Goal: Task Accomplishment & Management: Complete application form

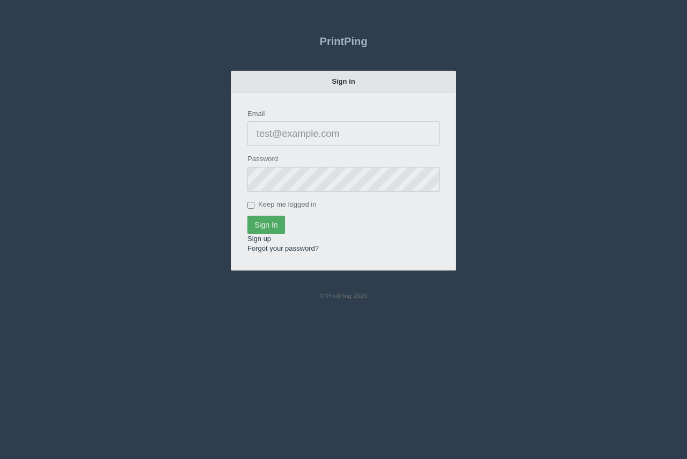
type input "[PERSON_NAME][EMAIL_ADDRESS][DOMAIN_NAME]"
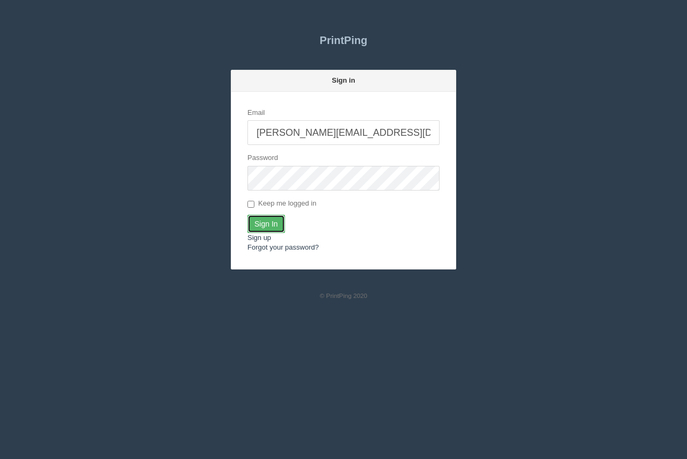
click at [269, 227] on input "Sign In" at bounding box center [266, 224] width 38 height 18
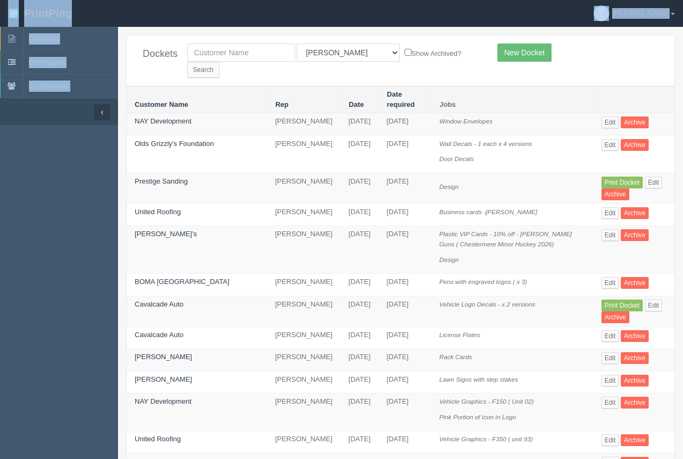
drag, startPoint x: 1, startPoint y: 189, endPoint x: -3, endPoint y: 212, distance: 23.5
click at [0, 212] on html "PrintPing Arif Edit account ( arif@allrush.ca ) Logout Dockets Estimates" at bounding box center [341, 438] width 683 height 876
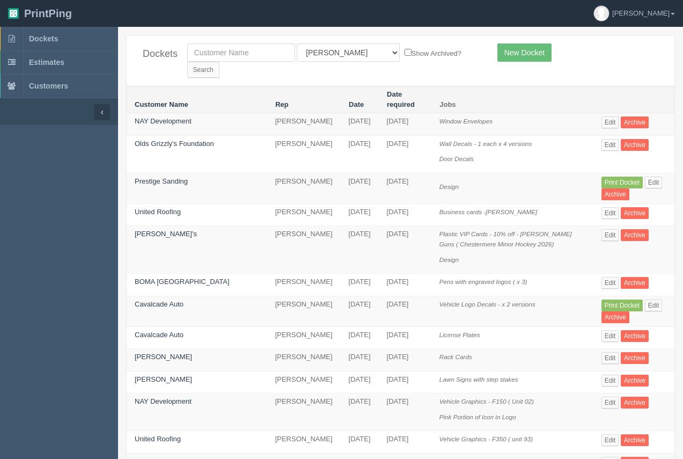
click at [166, 173] on td "Prestige Sanding" at bounding box center [197, 188] width 141 height 31
click at [154, 177] on link "Prestige Sanding" at bounding box center [161, 181] width 53 height 8
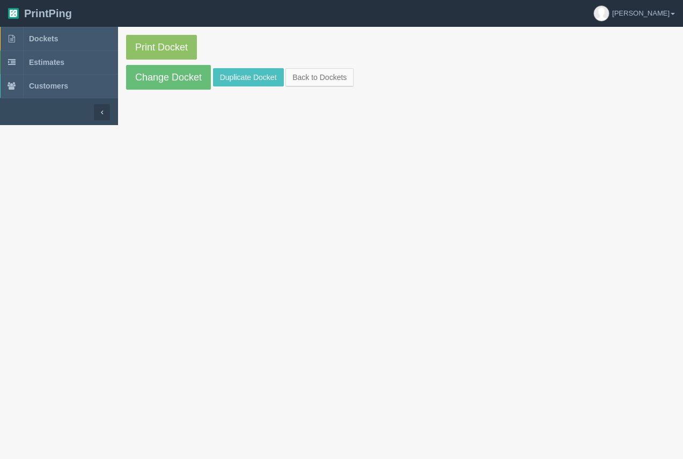
drag, startPoint x: 154, startPoint y: 162, endPoint x: 161, endPoint y: 114, distance: 48.2
click at [165, 70] on link "Change Docket" at bounding box center [168, 77] width 85 height 25
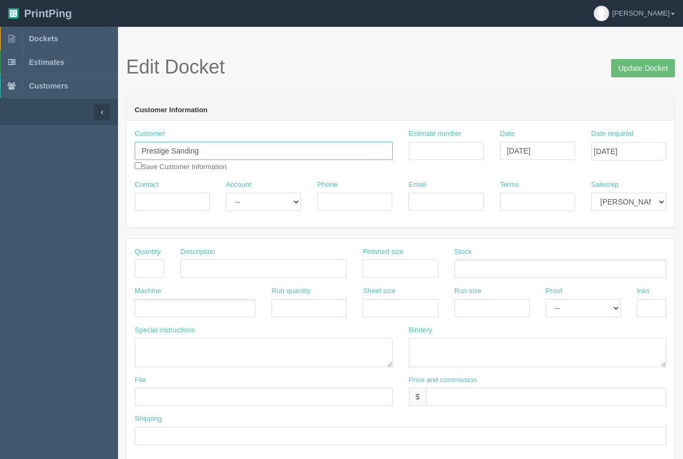
click at [213, 146] on input "Prestige Sanding" at bounding box center [264, 151] width 258 height 18
type input "Prestige Sanding Inc"
click at [173, 193] on input "Contact" at bounding box center [172, 202] width 75 height 18
click at [339, 202] on input "Phone" at bounding box center [354, 202] width 75 height 18
click at [147, 201] on input "cara" at bounding box center [172, 202] width 75 height 18
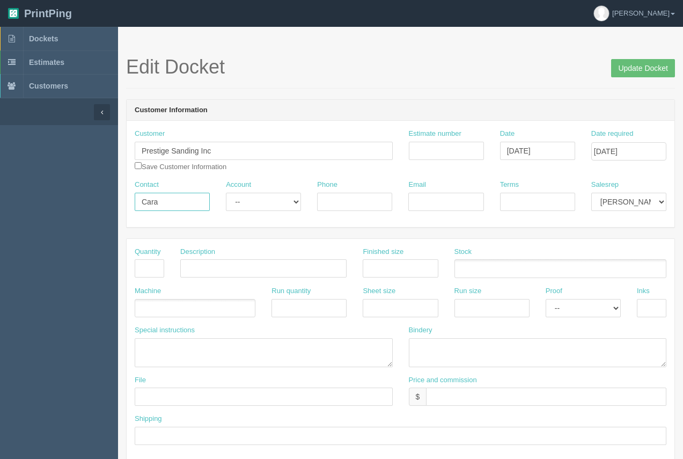
type input "Cara"
click at [347, 199] on input "Phone" at bounding box center [354, 202] width 75 height 18
type input "587.894.4702"
paste input "Prestigesandinginc@hotmail.com"
type input "Prestigesandinginc@hotmail.com"
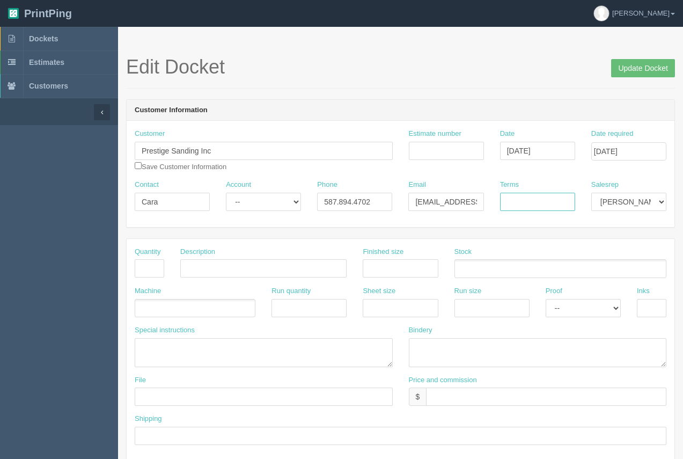
click at [543, 207] on input "Terms" at bounding box center [537, 202] width 75 height 18
type input "50/50"
click at [156, 269] on input "text" at bounding box center [149, 268] width 29 height 18
type input "2"
click at [195, 273] on input "text" at bounding box center [263, 268] width 166 height 18
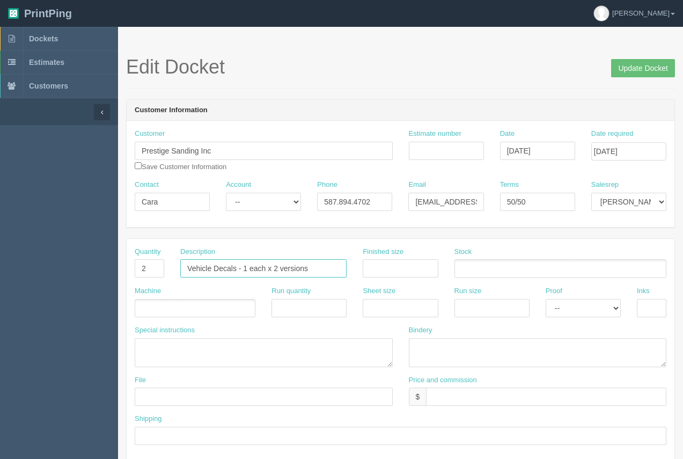
type input "Vehicle Decals - 1 each x 2 versions"
click at [370, 273] on input "text" at bounding box center [400, 268] width 75 height 18
type input "see instruc"
click at [484, 267] on ul at bounding box center [560, 268] width 212 height 19
drag, startPoint x: 286, startPoint y: 266, endPoint x: 243, endPoint y: 264, distance: 42.9
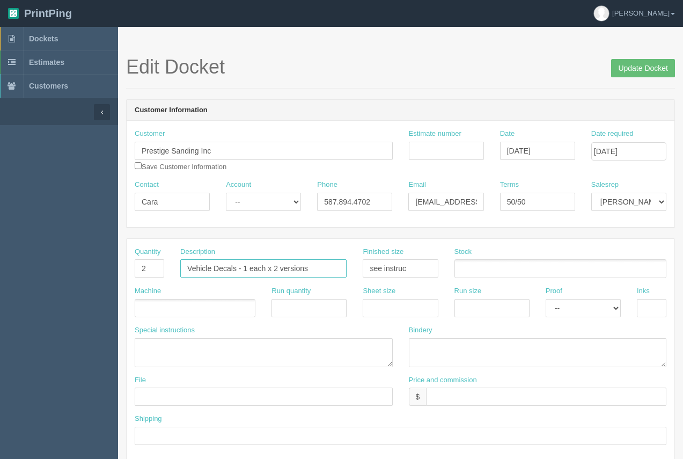
click at [243, 264] on input "Vehicle Decals - 1 each x 2 versions" at bounding box center [263, 268] width 166 height 18
type input "Vehicle Decals"
click at [485, 263] on ul at bounding box center [560, 268] width 212 height 19
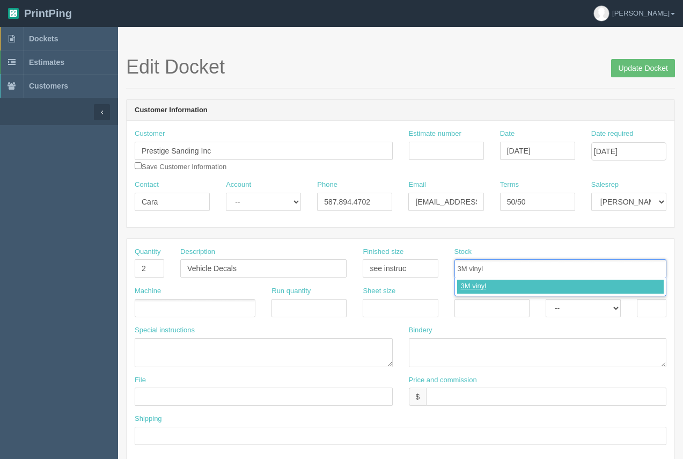
type input "3M vinyl"
type input "3M laminate"
type input "3M vinyl,3M laminate"
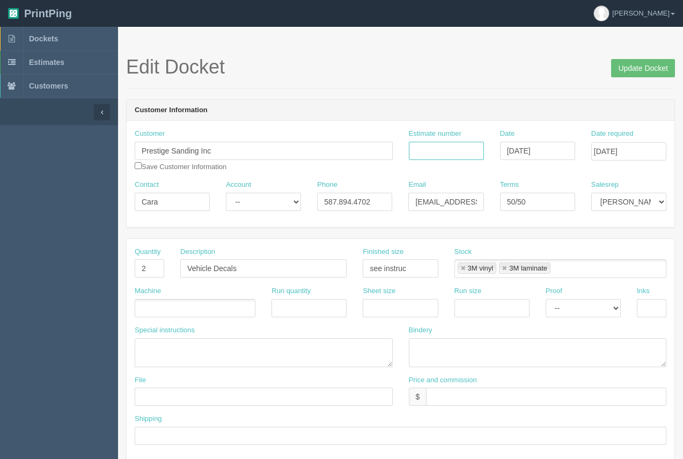
click at [421, 149] on input "Estimate number" at bounding box center [446, 151] width 75 height 18
type input "92340"
click at [187, 310] on ul at bounding box center [195, 308] width 121 height 19
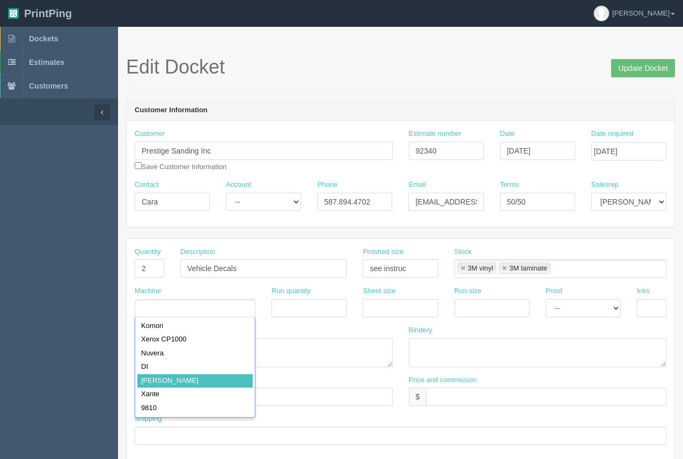
type input "Roland"
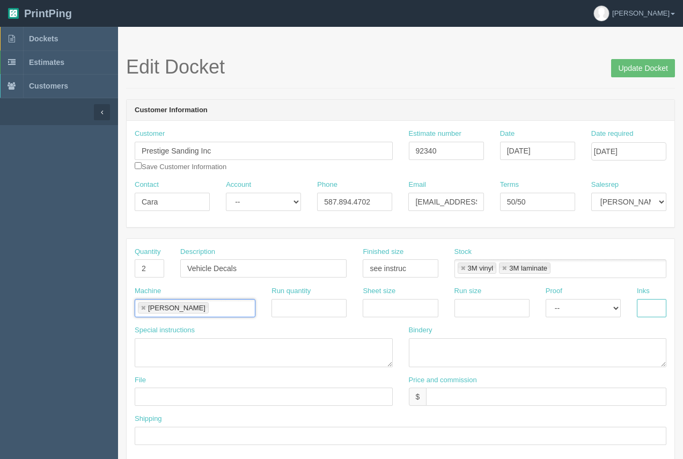
click at [659, 312] on input "text" at bounding box center [651, 308] width 29 height 18
type input "see instruc"
click at [139, 347] on textarea at bounding box center [264, 352] width 258 height 29
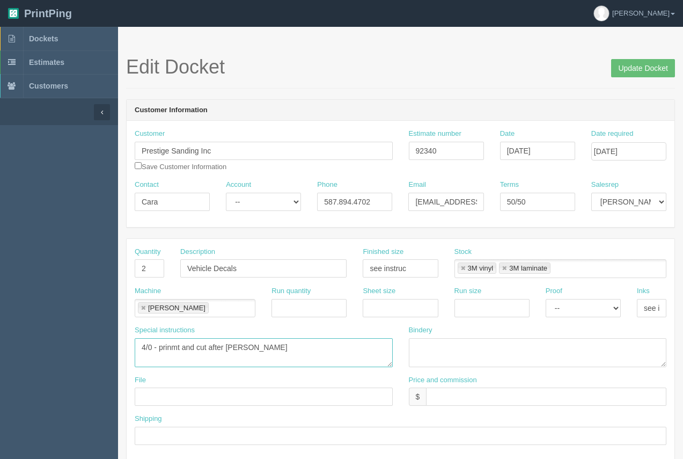
click at [176, 349] on textarea "4/0 - prinmt and cut after lam" at bounding box center [264, 352] width 258 height 29
type textarea "4/0 - print and cut after lam"
click at [442, 345] on textarea at bounding box center [538, 352] width 258 height 29
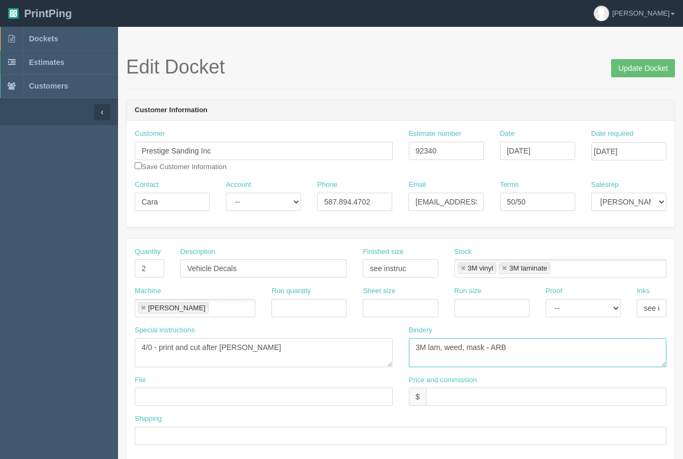
type textarea "3M lam, weed, mask - ARB"
click at [140, 349] on textarea "4/0 - print and cut after lam" at bounding box center [264, 352] width 258 height 29
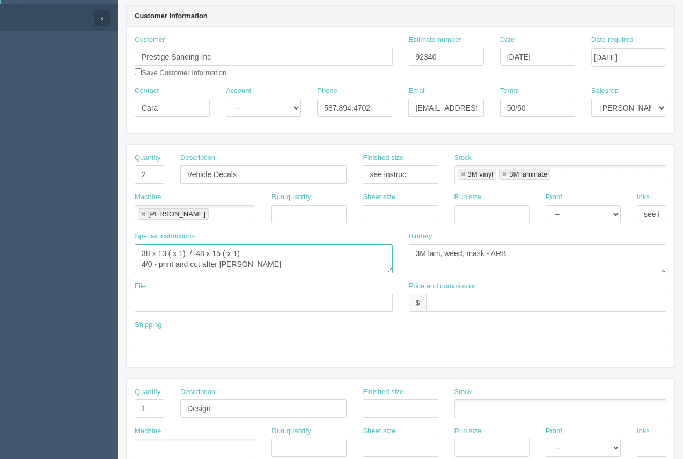
scroll to position [77, 0]
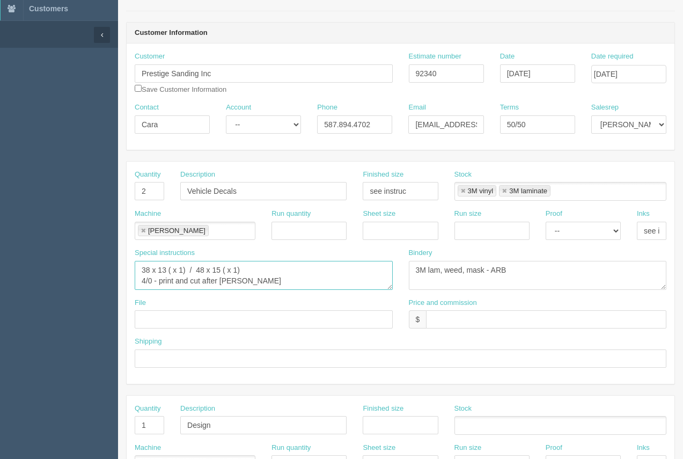
type textarea "38 x 13 ( x 1) / 48 x 15 ( x 1) 4/0 - print and cut after lam"
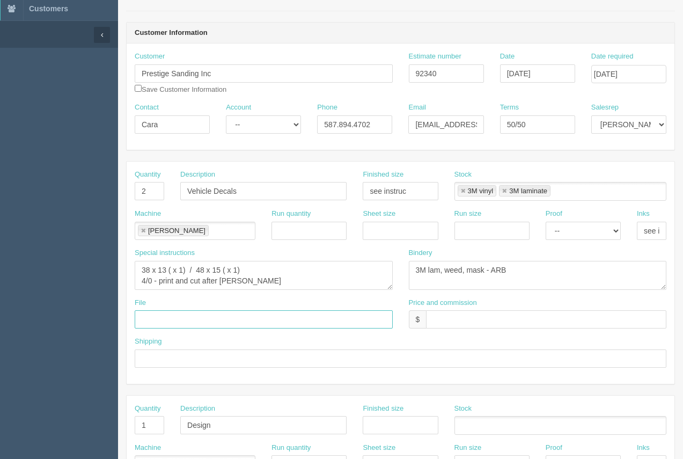
click at [180, 325] on input "text" at bounding box center [264, 319] width 258 height 18
type input "New - See Arif"
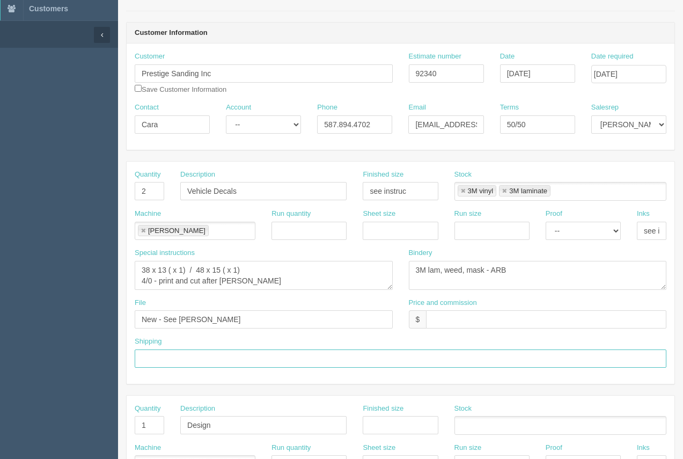
click at [191, 360] on input "text" at bounding box center [401, 358] width 532 height 18
type input "to be installed by Icon Tinting...Arif to drop and pick up vehicle"
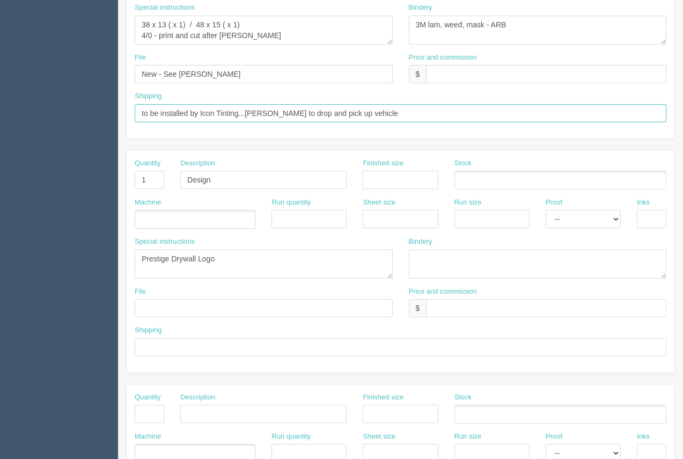
scroll to position [312, 0]
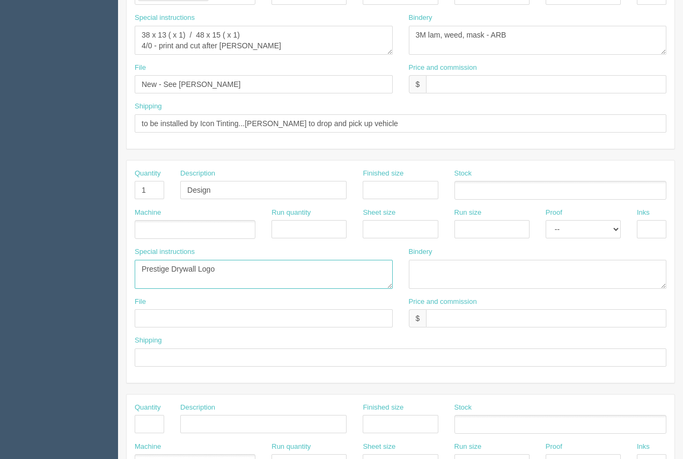
drag, startPoint x: 225, startPoint y: 272, endPoint x: 131, endPoint y: 289, distance: 95.3
click at [129, 274] on div "Special instructions Prestige Drywall Logo" at bounding box center [264, 272] width 274 height 50
click at [181, 318] on input "text" at bounding box center [264, 318] width 258 height 18
type input "New - See Arif"
click at [205, 356] on input "text" at bounding box center [401, 357] width 532 height 18
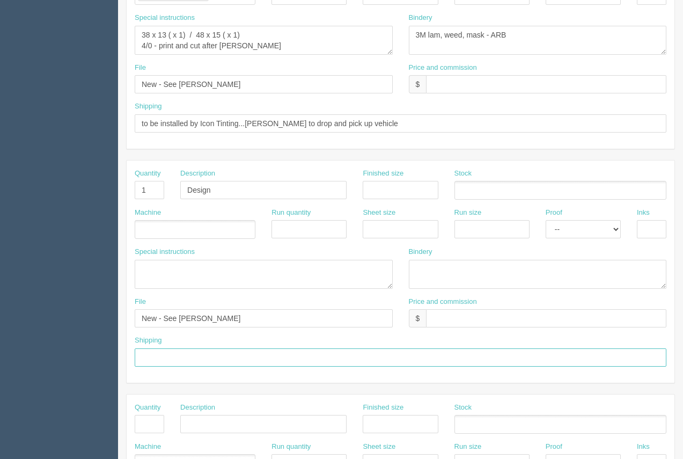
type input "Above"
paste textarea "403-829-8706 / 587-894-4702"
click at [189, 270] on textarea "Prestige Drywall Logo" at bounding box center [264, 274] width 258 height 29
click at [150, 282] on textarea "Prestige Drywall Logo" at bounding box center [264, 274] width 258 height 29
click at [191, 284] on textarea "Prestige Drywall Logo" at bounding box center [264, 274] width 258 height 29
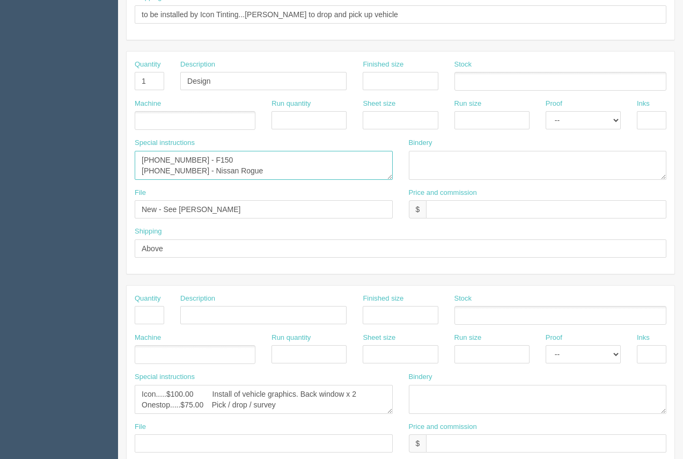
scroll to position [423, 0]
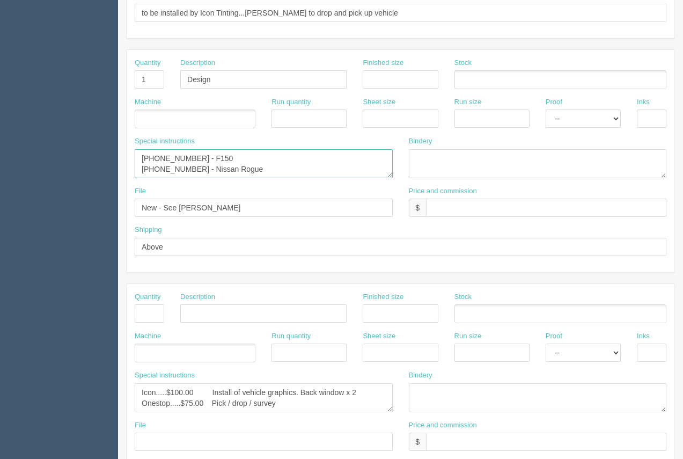
type textarea "403-829-8706 - F150 587-894-4702 - Nissan Rogue"
click at [587, 119] on select "-- Email Hard Copy" at bounding box center [582, 118] width 75 height 18
select select "Email"
click at [545, 109] on select "-- Email Hard Copy" at bounding box center [582, 118] width 75 height 18
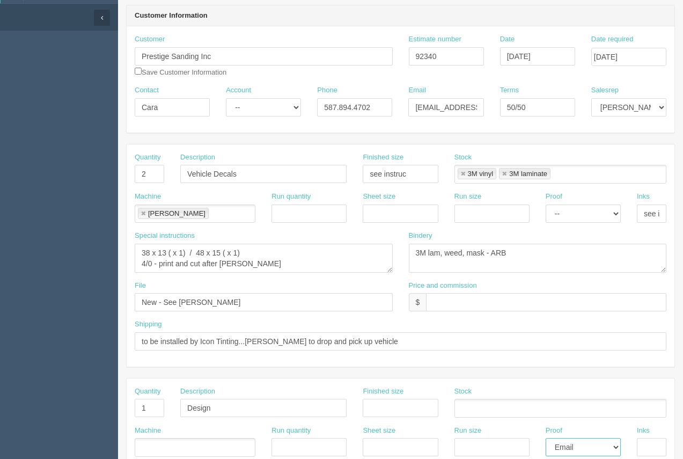
scroll to position [515, 0]
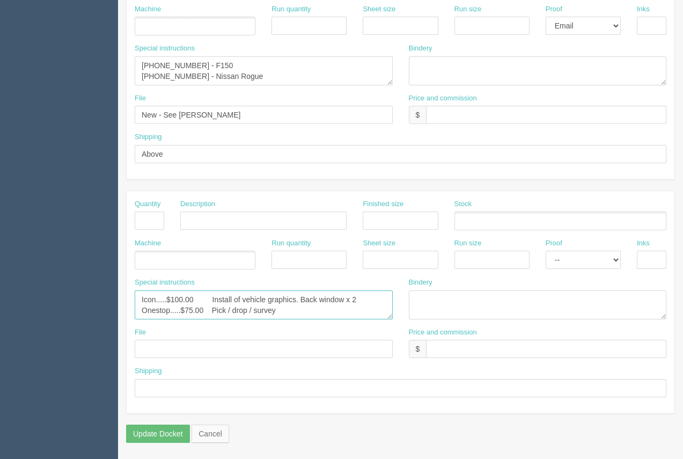
click at [163, 301] on textarea "Icon.....$100.00 Install of vehicle graphics. Back window x 2 Onestop.....$75.0…" at bounding box center [264, 304] width 258 height 29
click at [322, 310] on textarea "Icon.....$100.00 Install of vehicle graphics. Back window x 2 Onestop.....$75.0…" at bounding box center [264, 304] width 258 height 29
click at [161, 314] on textarea "Icon.....$100.00 Install of vehicle graphics. Back window x 2 Onestop.....$75.0…" at bounding box center [264, 304] width 258 height 29
click at [216, 313] on textarea "Icon.....$100.00 Install of vehicle graphics. Back window x 2 Onestop.....$75.0…" at bounding box center [264, 304] width 258 height 29
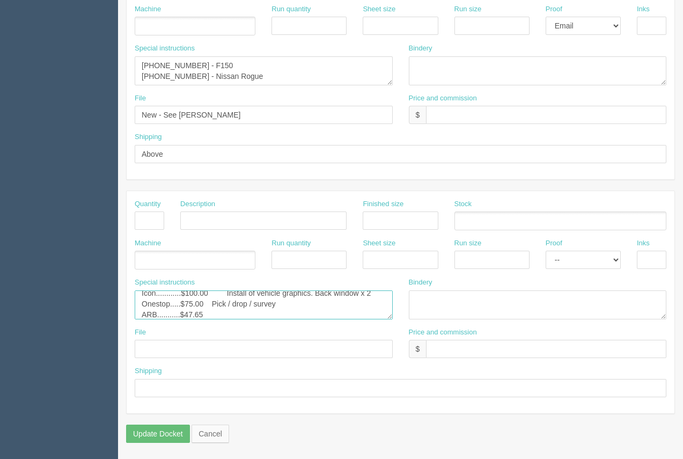
click at [211, 303] on textarea "Icon.....$100.00 Install of vehicle graphics. Back window x 2 Onestop.....$75.0…" at bounding box center [264, 304] width 258 height 29
click at [214, 312] on textarea "Icon.....$100.00 Install of vehicle graphics. Back window x 2 Onestop.....$75.0…" at bounding box center [264, 304] width 258 height 29
type textarea "Icon............$100.00 Install of vehicle graphics. Back window x 2 Onestop...…"
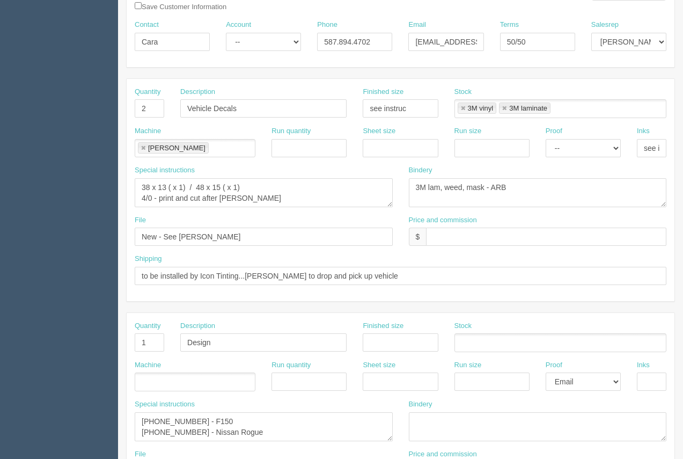
scroll to position [160, 0]
click at [448, 237] on input "text" at bounding box center [546, 236] width 240 height 18
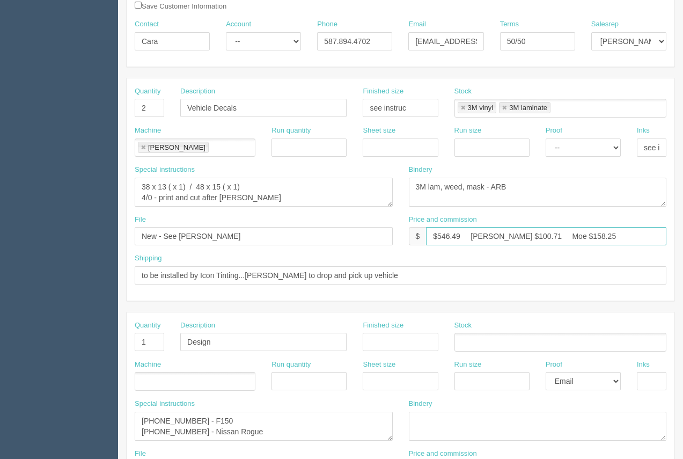
click at [518, 238] on input "$546.49 Arif $100.71 Moe $158.25" at bounding box center [546, 236] width 240 height 18
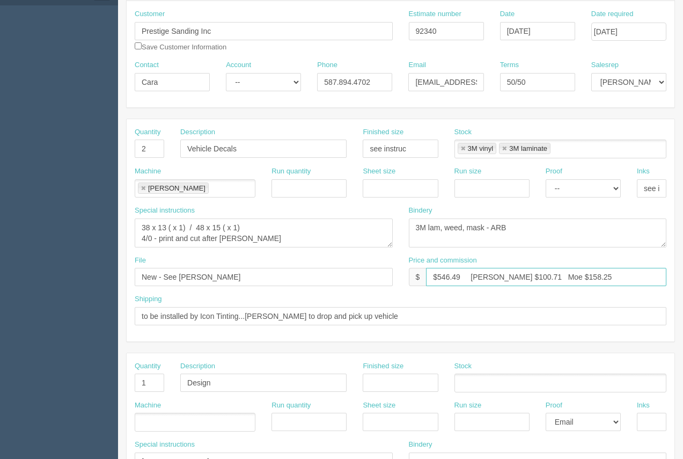
scroll to position [121, 0]
type input "$546.49 Arif $100.71 Moe $158.25"
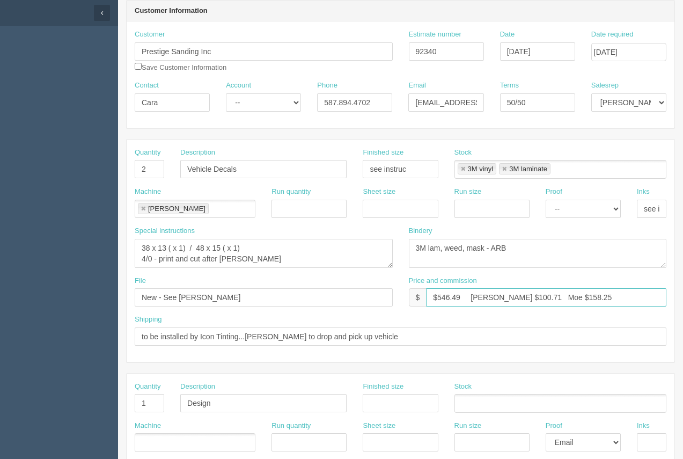
scroll to position [0, 0]
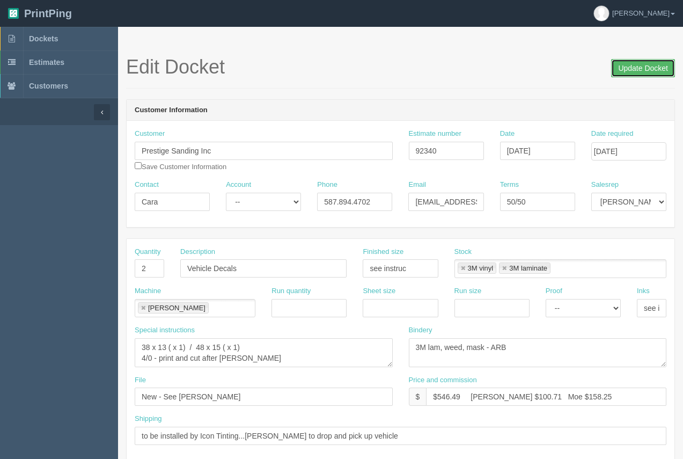
click at [638, 72] on input "Update Docket" at bounding box center [643, 68] width 64 height 18
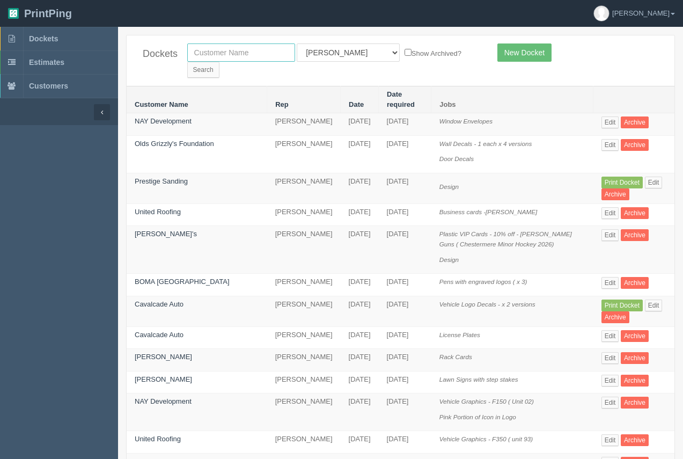
click at [227, 58] on input "text" at bounding box center [241, 52] width 108 height 18
type input "tommy"
click at [187, 62] on input "Search" at bounding box center [203, 70] width 32 height 16
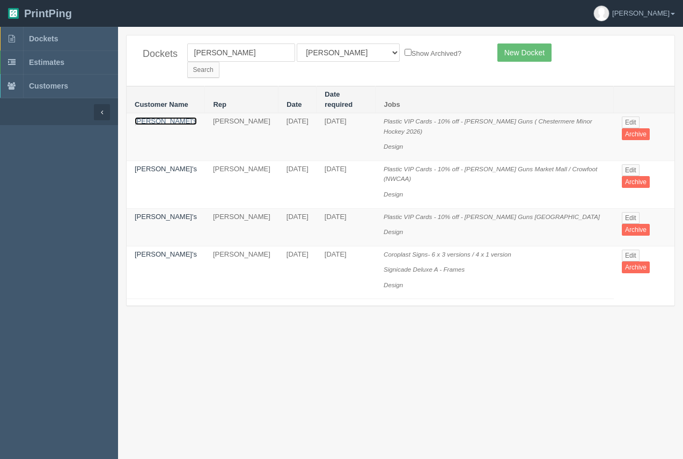
click at [176, 117] on link "Tommy Gun's" at bounding box center [166, 121] width 62 height 8
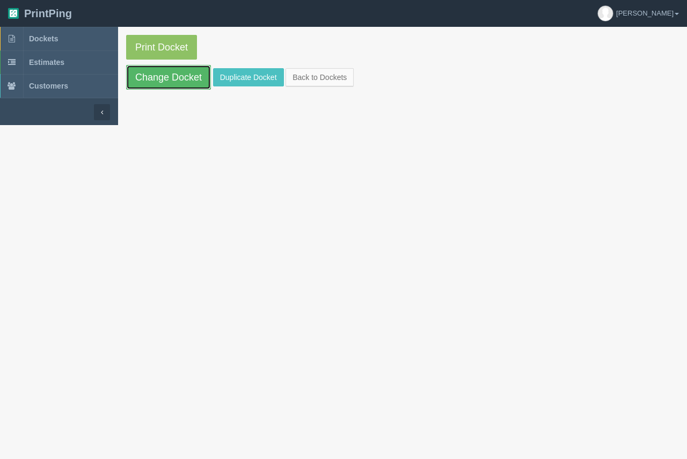
click at [173, 80] on link "Change Docket" at bounding box center [168, 77] width 85 height 25
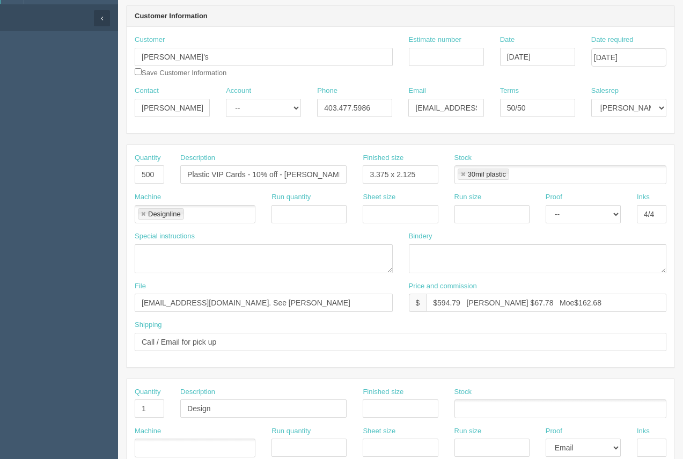
scroll to position [81, 0]
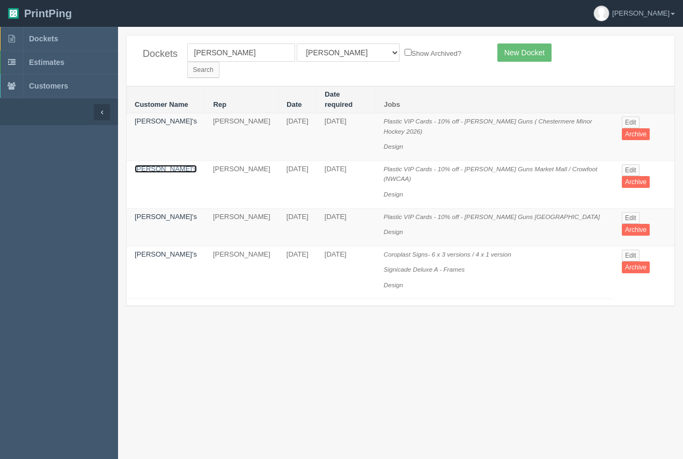
click at [166, 165] on link "Tommy Gun's" at bounding box center [166, 169] width 62 height 8
click at [167, 117] on link "Tommy Gun's" at bounding box center [166, 121] width 62 height 8
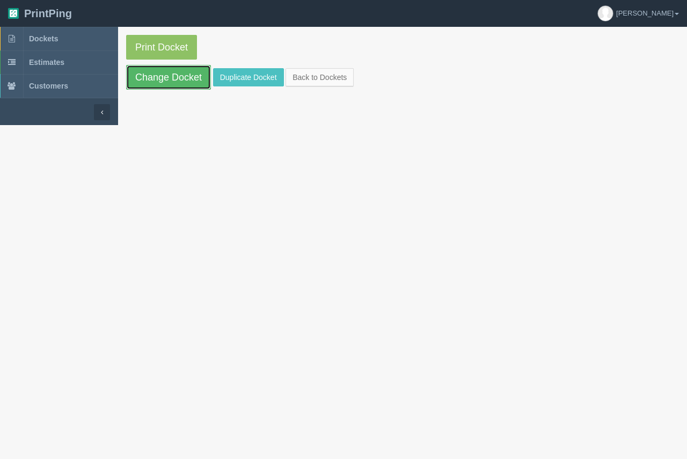
click at [176, 83] on link "Change Docket" at bounding box center [168, 77] width 85 height 25
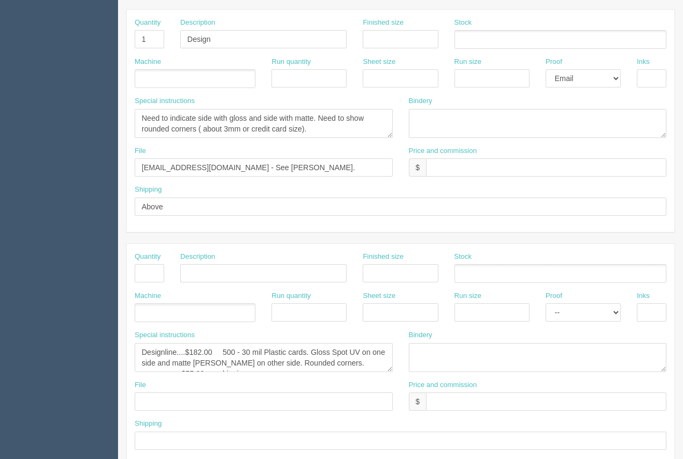
scroll to position [515, 0]
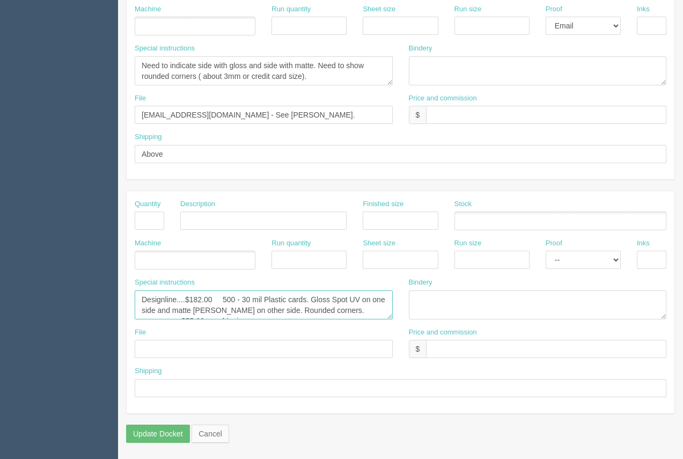
click at [226, 307] on textarea "Designline....$182.00 500 - 30 mil Plastic cards. Gloss Spot UV on one side and…" at bounding box center [264, 304] width 258 height 29
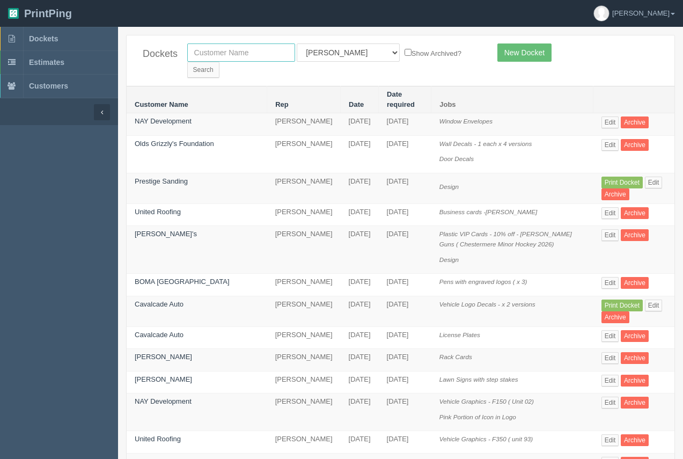
click at [202, 57] on input "text" at bounding box center [241, 52] width 108 height 18
type input "calgary pain"
click at [219, 62] on input "Search" at bounding box center [203, 70] width 32 height 16
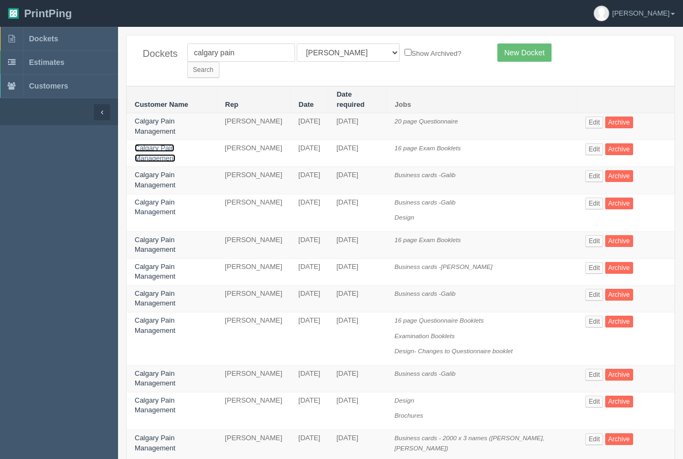
click at [162, 144] on link "Calgary Pain Management" at bounding box center [155, 153] width 41 height 18
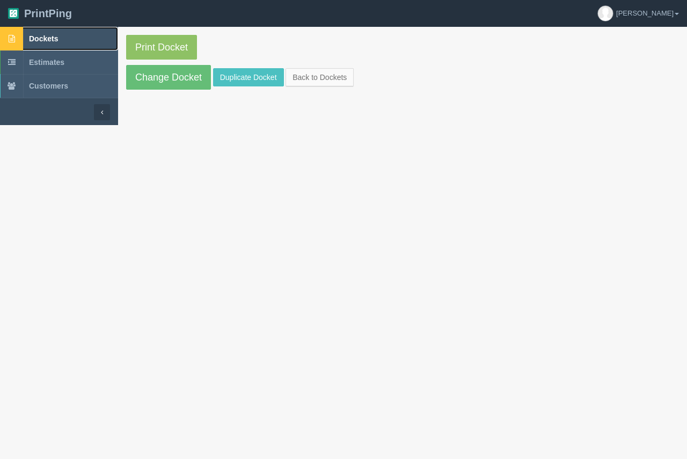
click at [48, 36] on span "Dockets" at bounding box center [43, 38] width 29 height 9
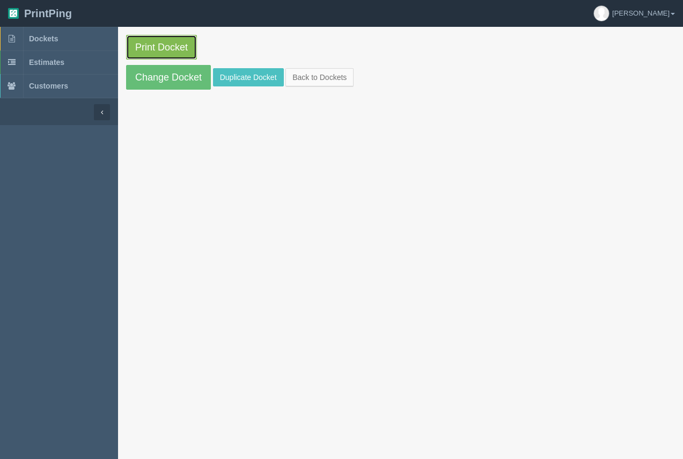
click at [184, 45] on link "Print Docket" at bounding box center [161, 47] width 71 height 25
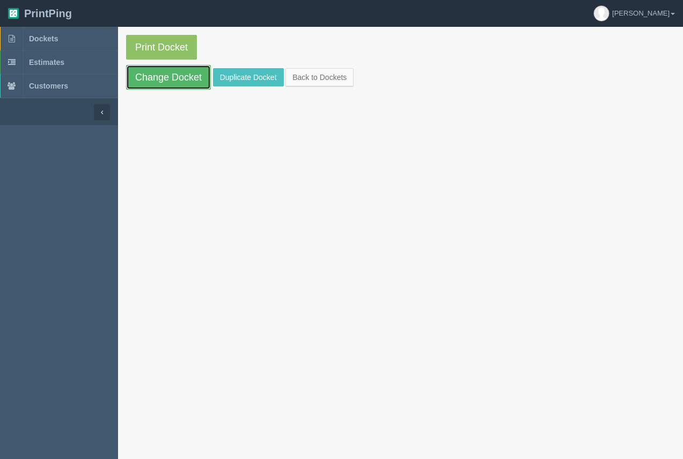
click at [161, 77] on link "Change Docket" at bounding box center [168, 77] width 85 height 25
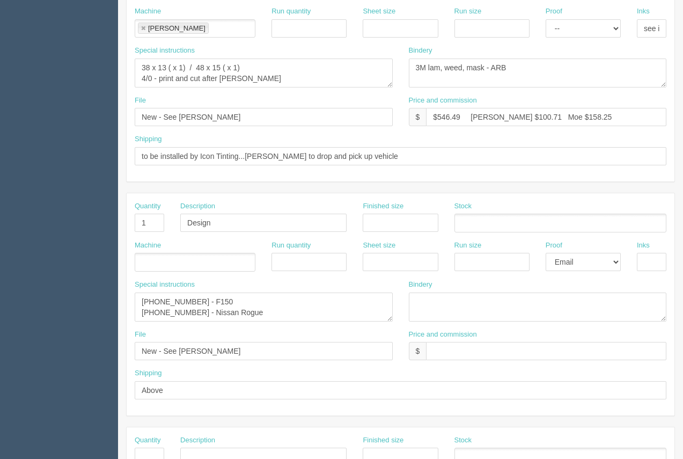
scroll to position [282, 0]
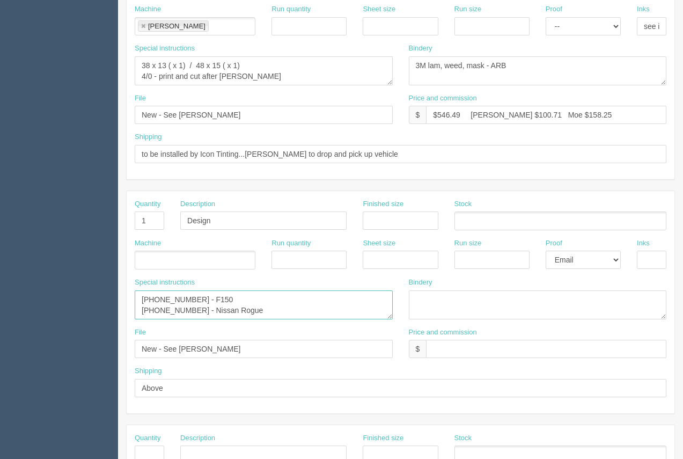
click at [280, 308] on textarea "[PHONE_NUMBER] - F150 [PHONE_NUMBER] - Nissan Rogue" at bounding box center [264, 304] width 258 height 29
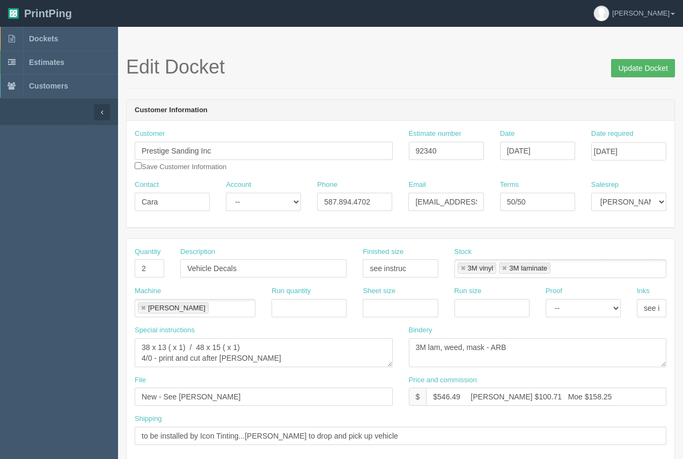
type textarea "[PHONE_NUMBER] - F150 [PHONE_NUMBER] - Nissan Rogue Prestige Drywall Logo"
drag, startPoint x: 638, startPoint y: 64, endPoint x: 630, endPoint y: 64, distance: 8.6
click at [637, 64] on input "Update Docket" at bounding box center [643, 68] width 64 height 18
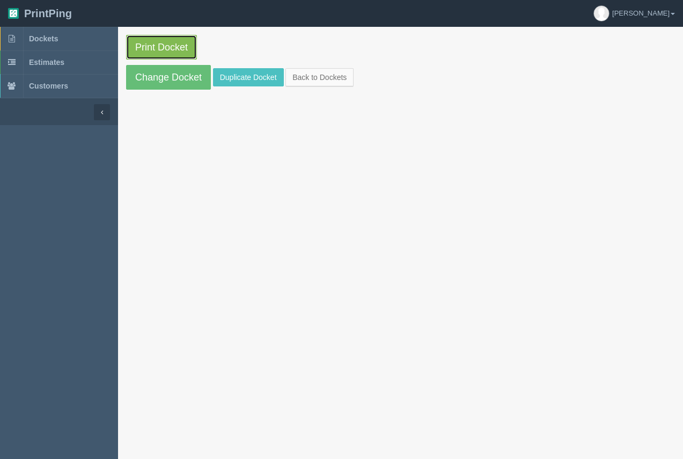
click at [164, 40] on link "Print Docket" at bounding box center [161, 47] width 71 height 25
